Goal: Task Accomplishment & Management: Manage account settings

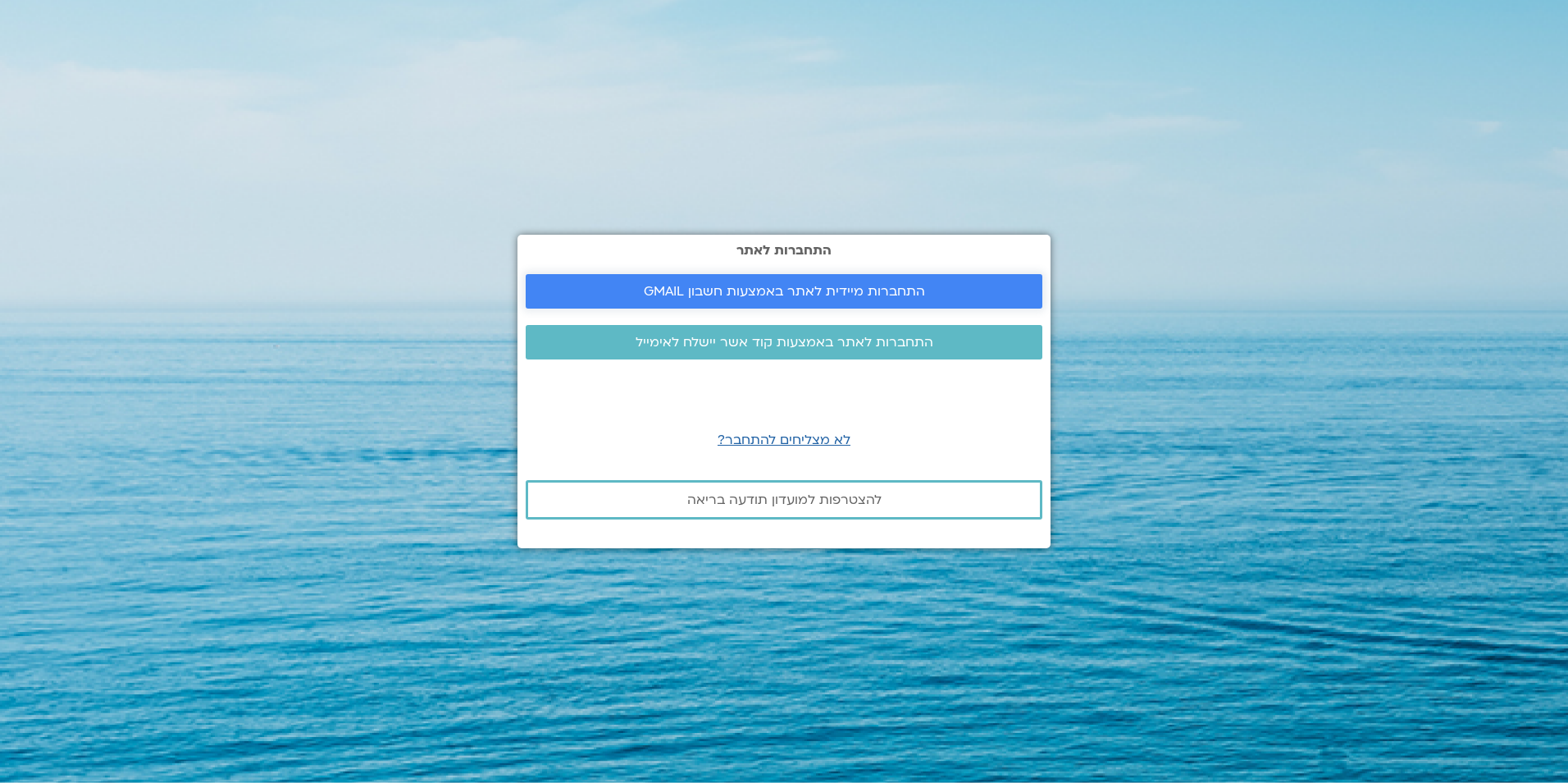
click at [819, 294] on span "התחברות מיידית לאתר באמצעות חשבון GMAIL" at bounding box center [785, 290] width 282 height 15
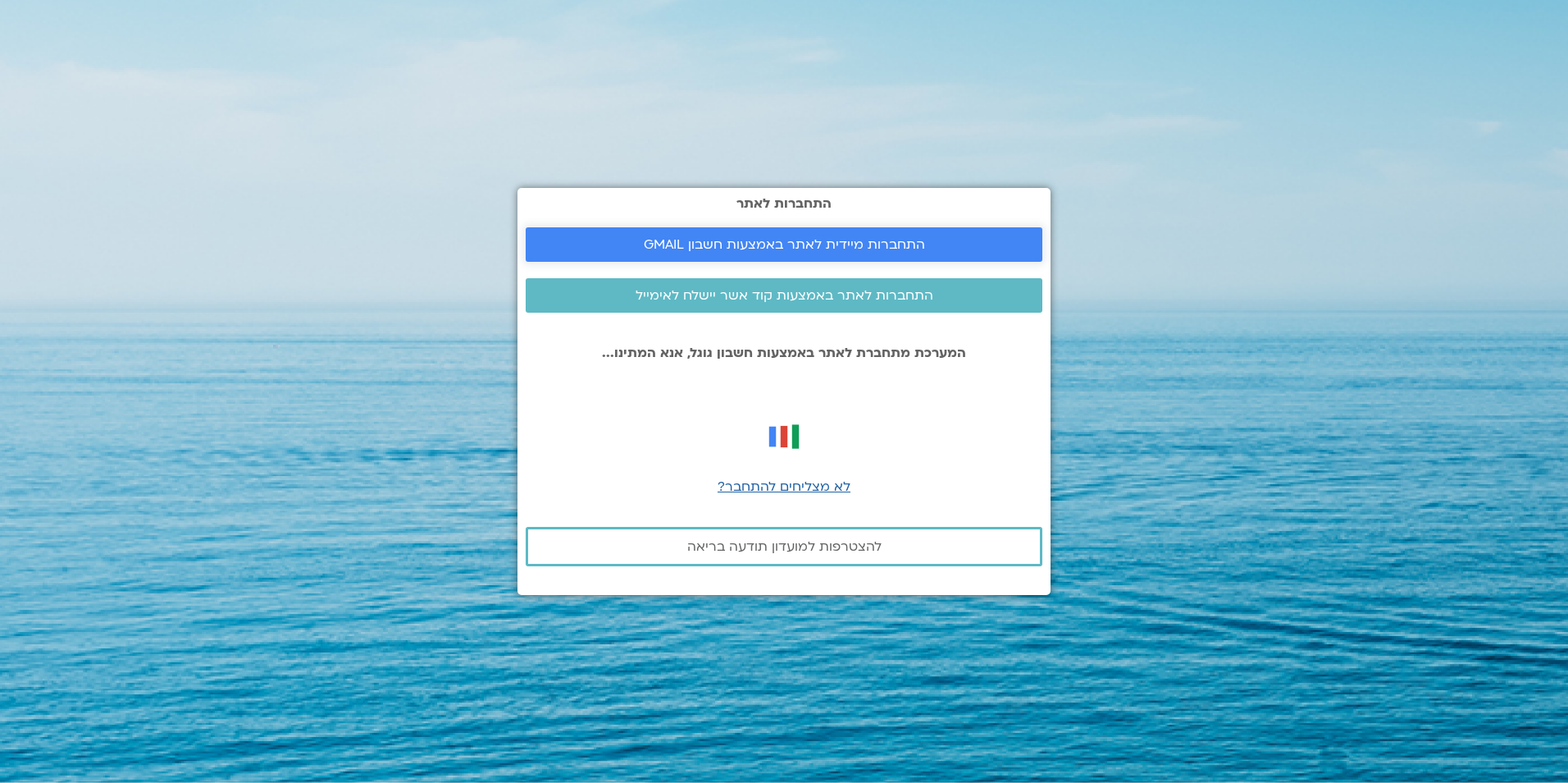
click at [888, 244] on span "התחברות מיידית לאתר באמצעות חשבון GMAIL" at bounding box center [785, 244] width 282 height 15
click at [869, 248] on span "התחברות מיידית לאתר באמצעות חשבון GMAIL" at bounding box center [785, 244] width 282 height 15
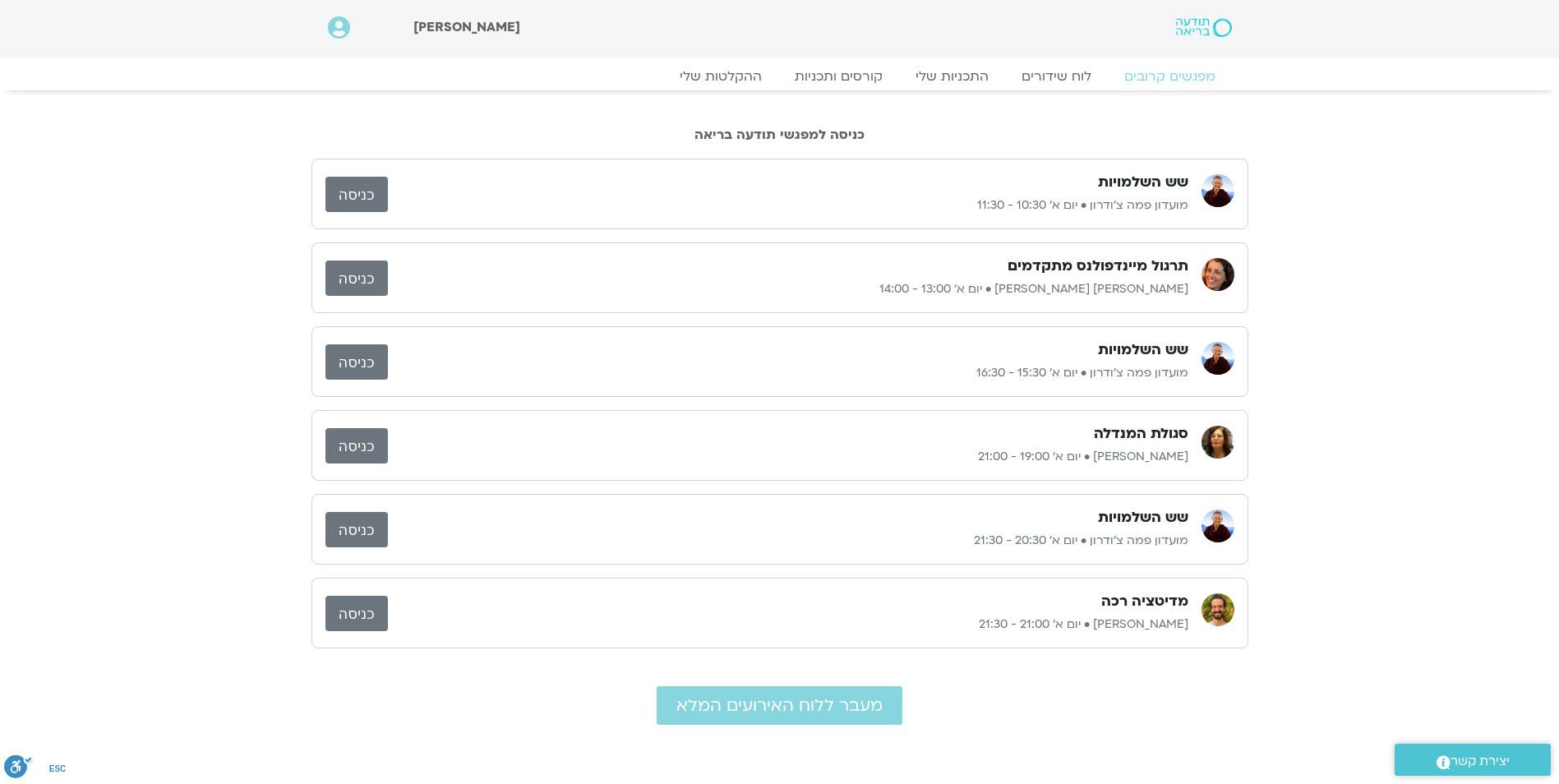
click at [368, 195] on link "כניסה" at bounding box center [356, 195] width 62 height 35
